Goal: Information Seeking & Learning: Learn about a topic

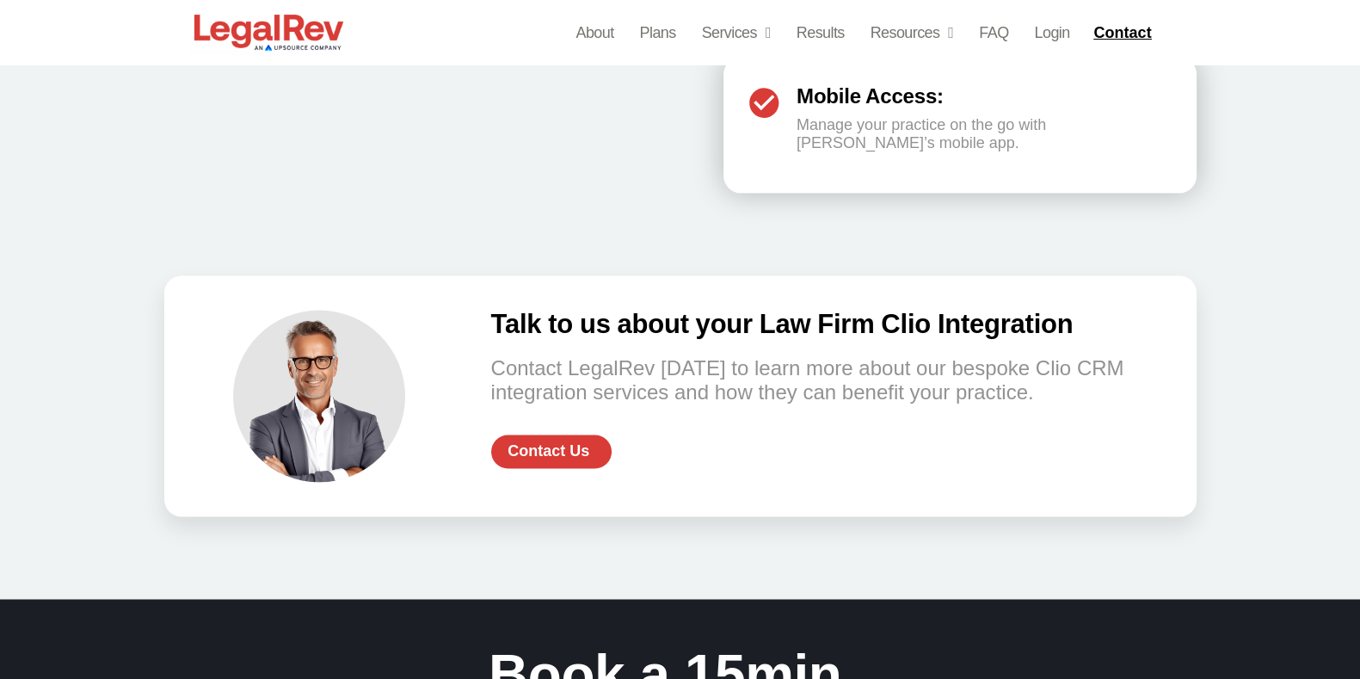
scroll to position [3480, 0]
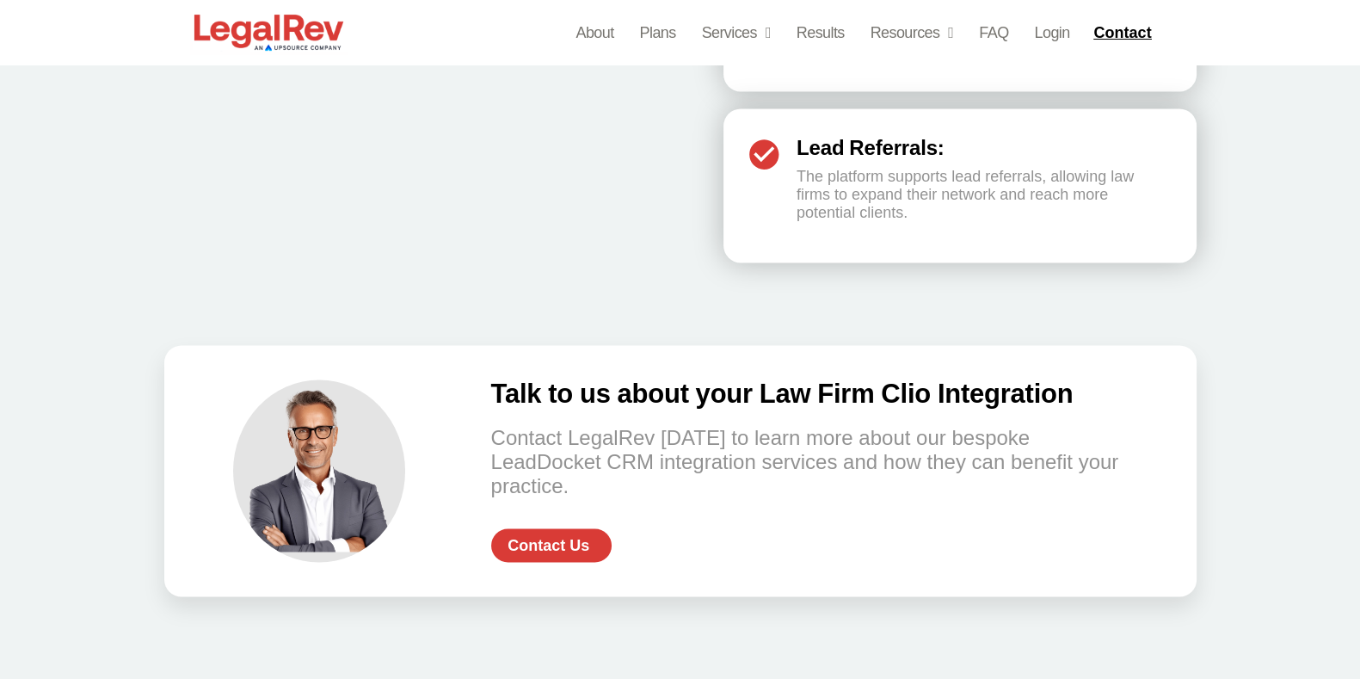
scroll to position [3353, 0]
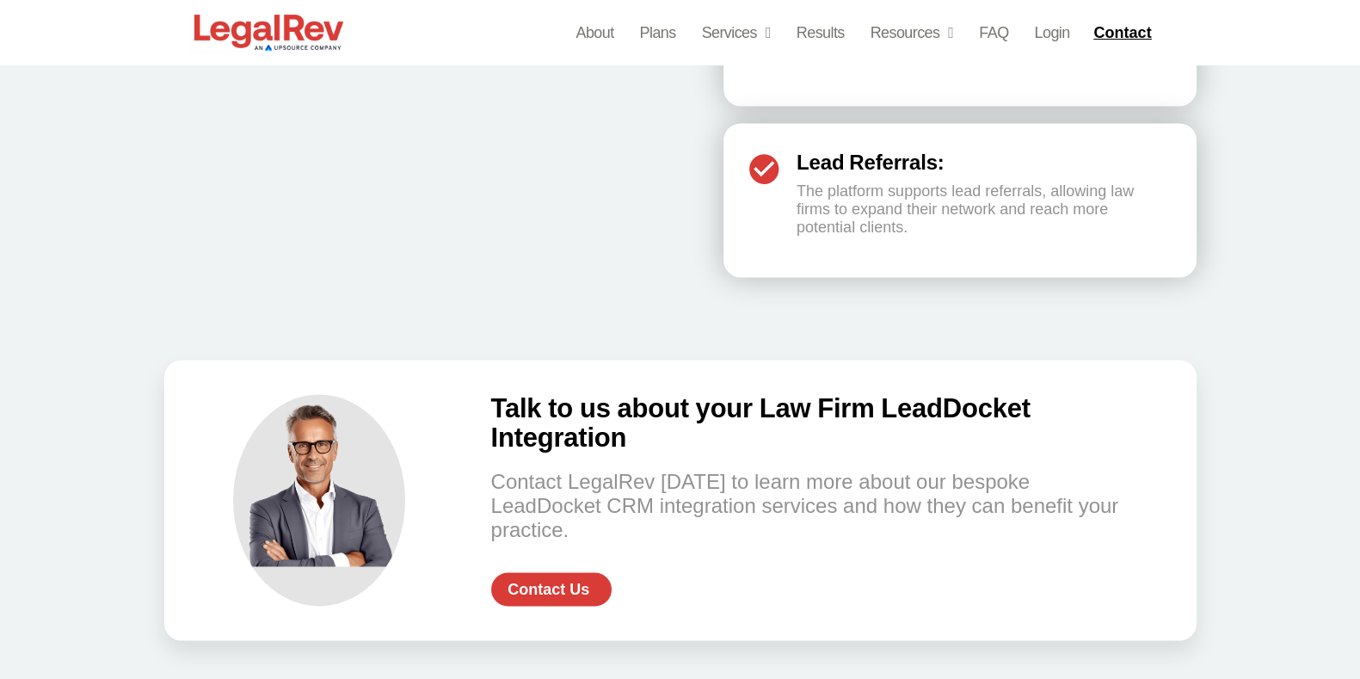
scroll to position [3335, 0]
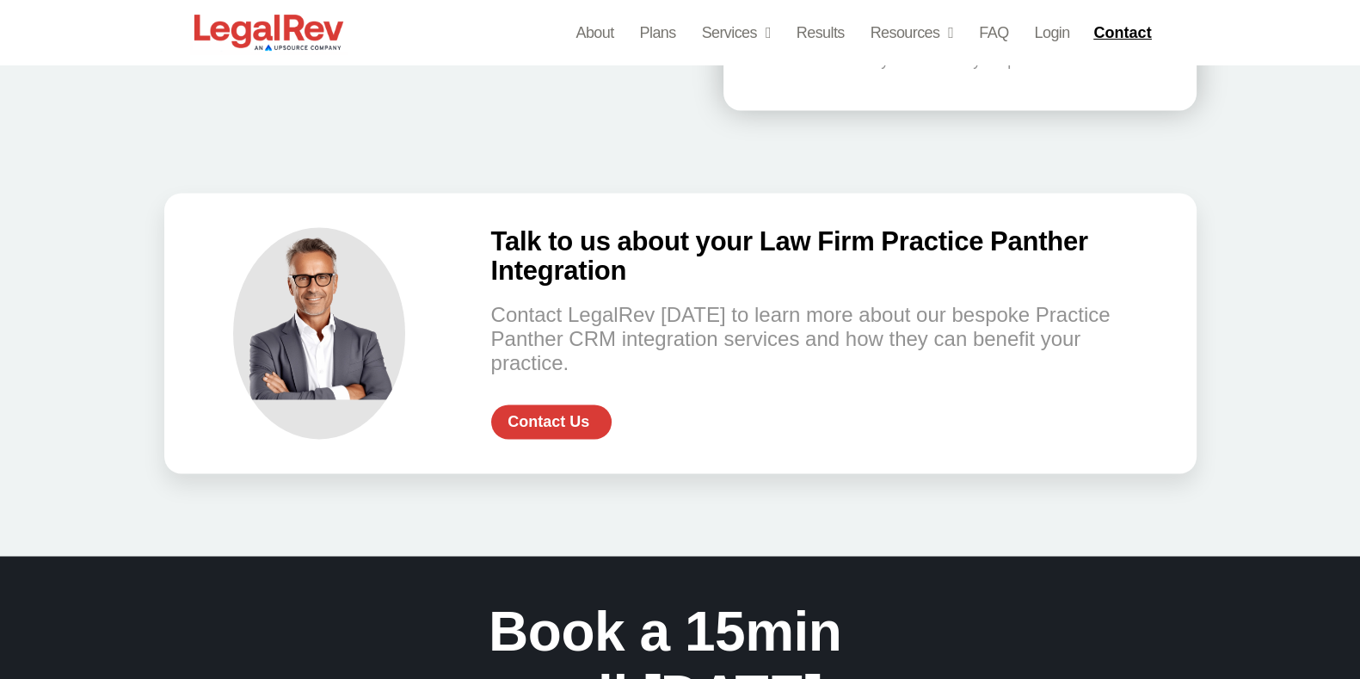
scroll to position [3553, 0]
